Goal: Task Accomplishment & Management: Manage account settings

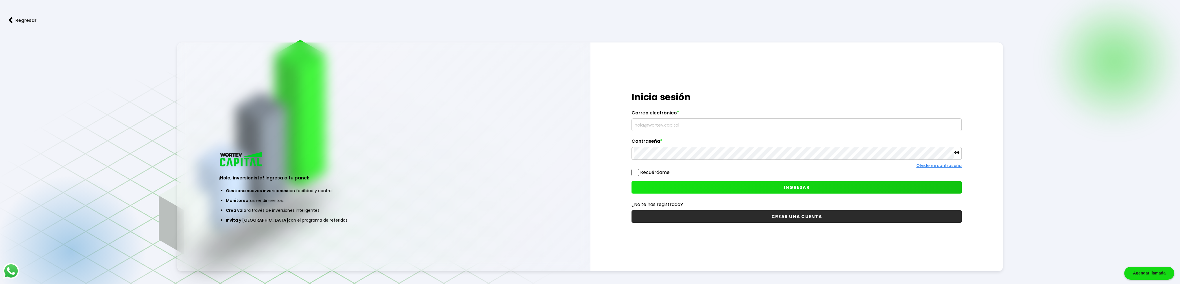
click at [661, 123] on input "text" at bounding box center [796, 125] width 325 height 12
type input "[EMAIL_ADDRESS][DOMAIN_NAME]"
click at [652, 125] on input "text" at bounding box center [796, 125] width 325 height 12
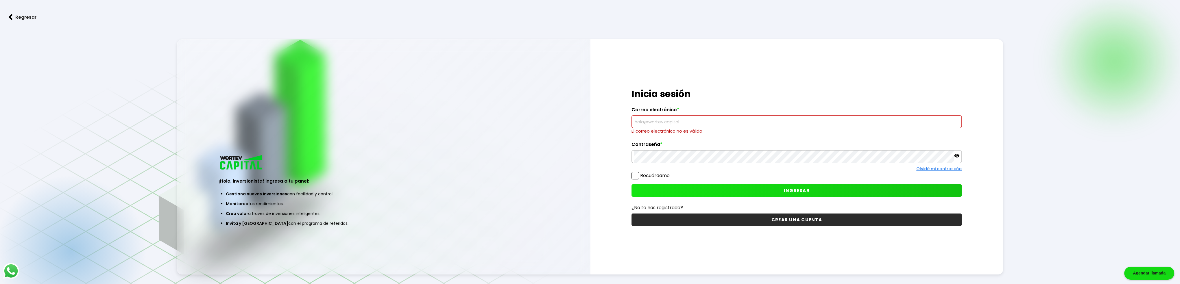
type input "Lgpic2001@yahoo.com.mx"
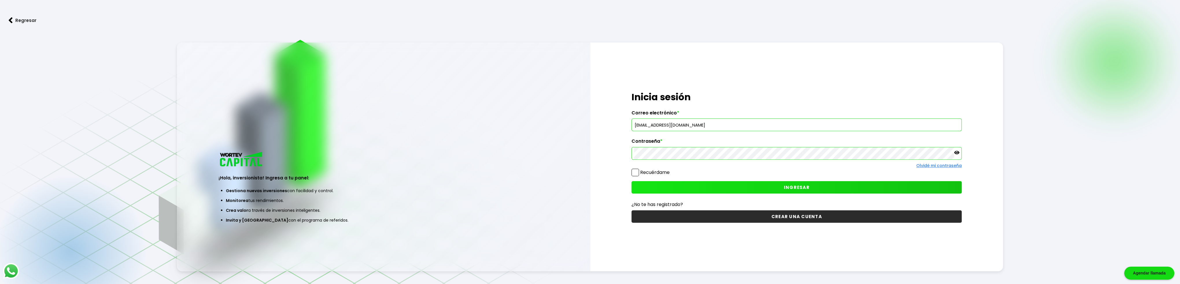
click at [634, 173] on span at bounding box center [636, 173] width 8 height 8
click at [671, 170] on input "Recuérdame" at bounding box center [671, 170] width 0 height 0
click at [799, 190] on span "INGRESAR" at bounding box center [797, 187] width 26 height 6
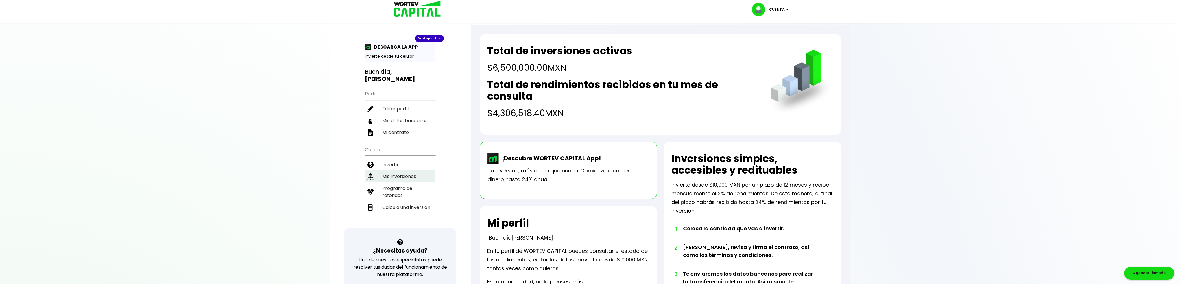
click at [396, 174] on li "Mis inversiones" at bounding box center [400, 177] width 70 height 12
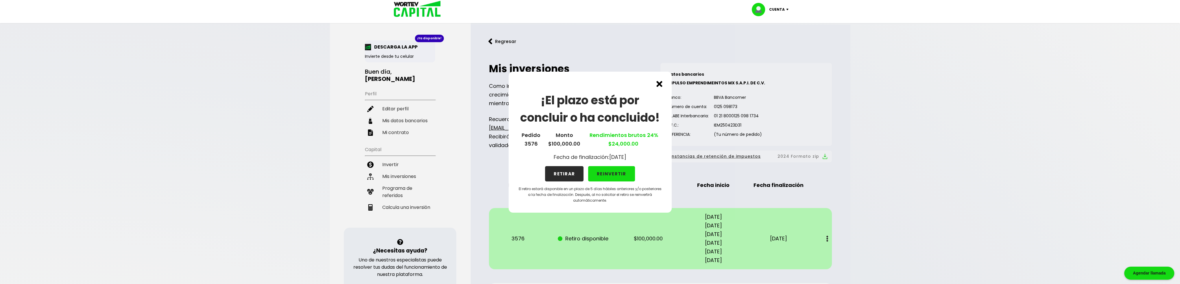
click at [615, 173] on button "REINVERTIR" at bounding box center [611, 173] width 47 height 15
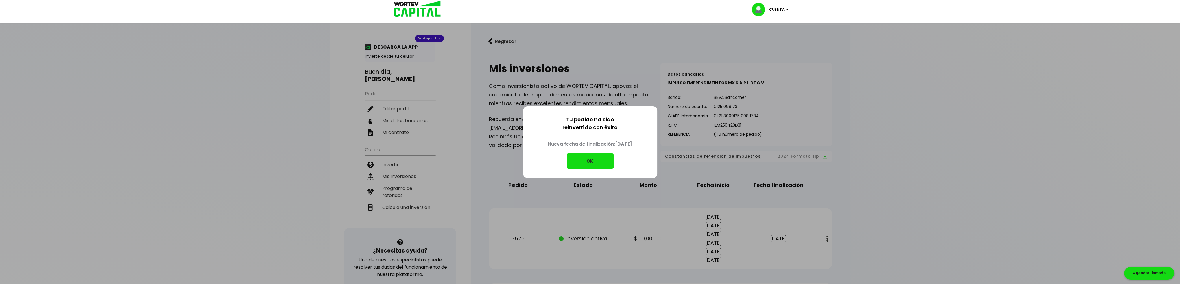
click at [589, 160] on button "OK" at bounding box center [590, 161] width 47 height 15
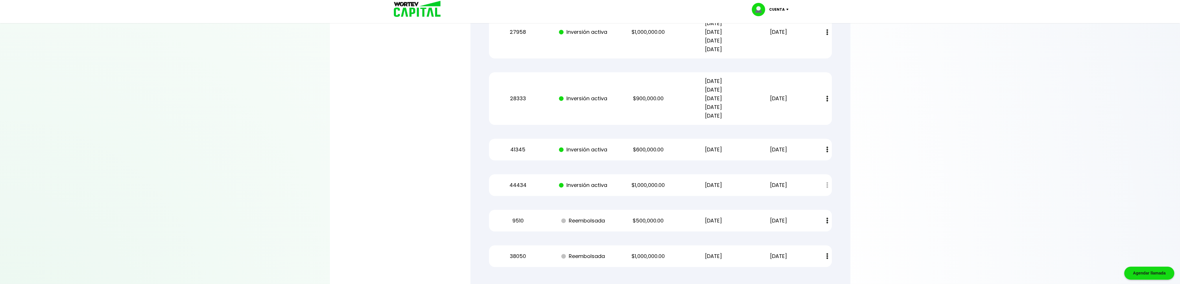
scroll to position [867, 0]
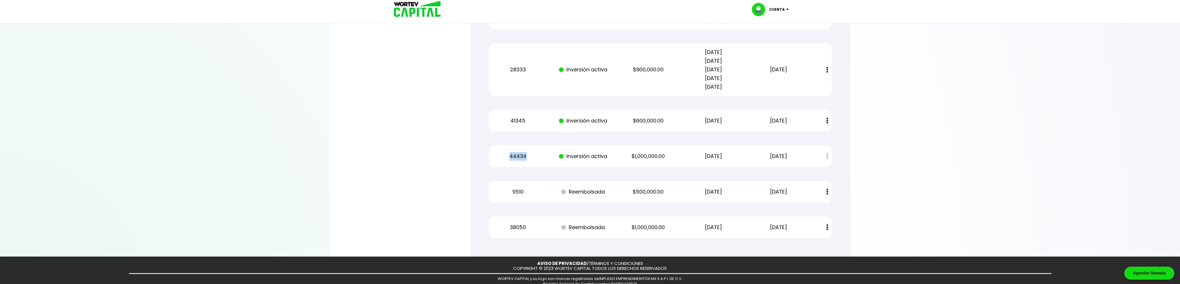
drag, startPoint x: 510, startPoint y: 156, endPoint x: 527, endPoint y: 156, distance: 16.8
click at [527, 156] on p "44434" at bounding box center [517, 156] width 55 height 9
copy p "44434"
